Goal: Information Seeking & Learning: Check status

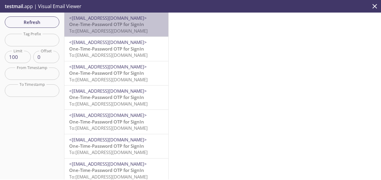
click at [137, 19] on span "<[EMAIL_ADDRESS][DOMAIN_NAME]>" at bounding box center [108, 18] width 78 height 6
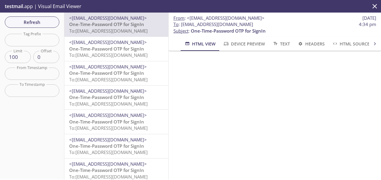
scroll to position [47, 0]
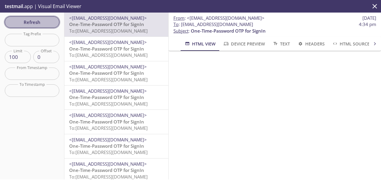
click at [24, 21] on span "Refresh" at bounding box center [32, 22] width 45 height 8
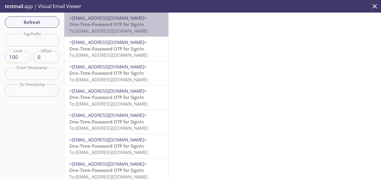
click at [131, 22] on span "One-Time-Password OTP for SignIn" at bounding box center [106, 24] width 75 height 6
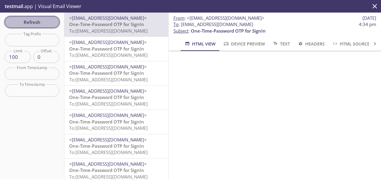
click at [31, 20] on span "Refresh" at bounding box center [32, 22] width 45 height 8
click at [31, 20] on div "Refresh Filters Tag Prefix Tag Prefix Limit 100 Limit Offset 0 Offset From Time…" at bounding box center [32, 96] width 64 height 167
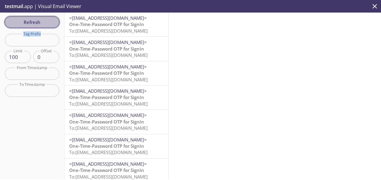
drag, startPoint x: 31, startPoint y: 20, endPoint x: 28, endPoint y: 25, distance: 6.0
click at [28, 25] on span "Refresh" at bounding box center [32, 22] width 45 height 8
click at [42, 22] on span "Refresh" at bounding box center [32, 22] width 45 height 8
click at [37, 23] on span "Refresh" at bounding box center [32, 22] width 45 height 8
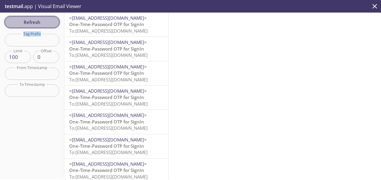
click at [37, 23] on span "Refresh" at bounding box center [32, 22] width 45 height 8
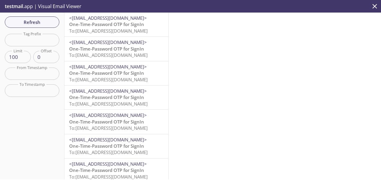
click at [225, 55] on div at bounding box center [275, 96] width 212 height 167
click at [250, 33] on div at bounding box center [275, 96] width 212 height 167
click at [255, 16] on div at bounding box center [275, 96] width 212 height 167
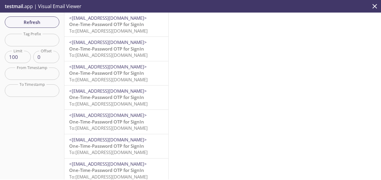
click at [255, 16] on div at bounding box center [275, 96] width 212 height 167
click at [254, 14] on div at bounding box center [275, 96] width 212 height 167
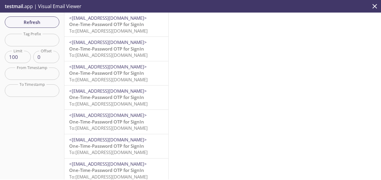
click at [254, 14] on div at bounding box center [275, 96] width 212 height 167
click at [247, 124] on div at bounding box center [275, 96] width 212 height 167
